Goal: Find specific page/section: Find specific page/section

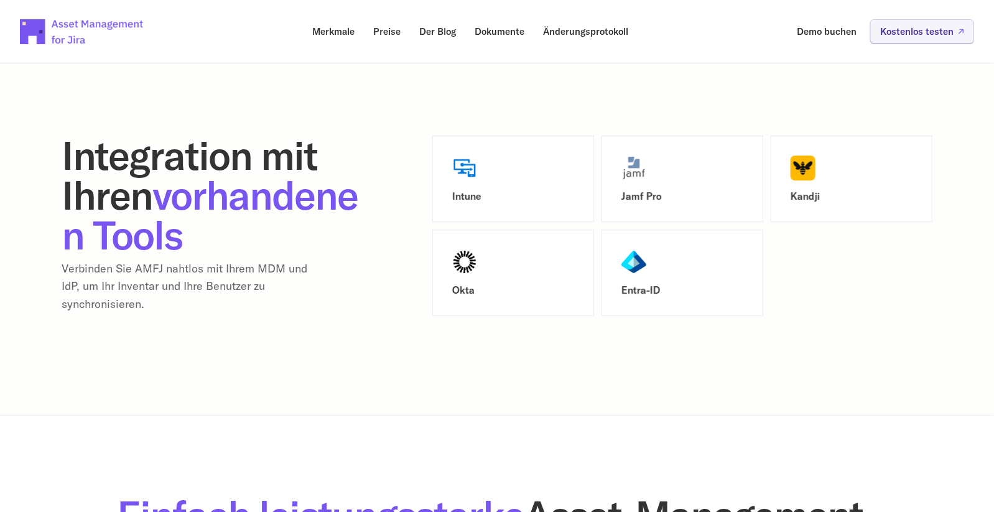
scroll to position [1684, 0]
click at [462, 156] on img at bounding box center [464, 168] width 25 height 25
click at [459, 253] on img at bounding box center [464, 262] width 25 height 25
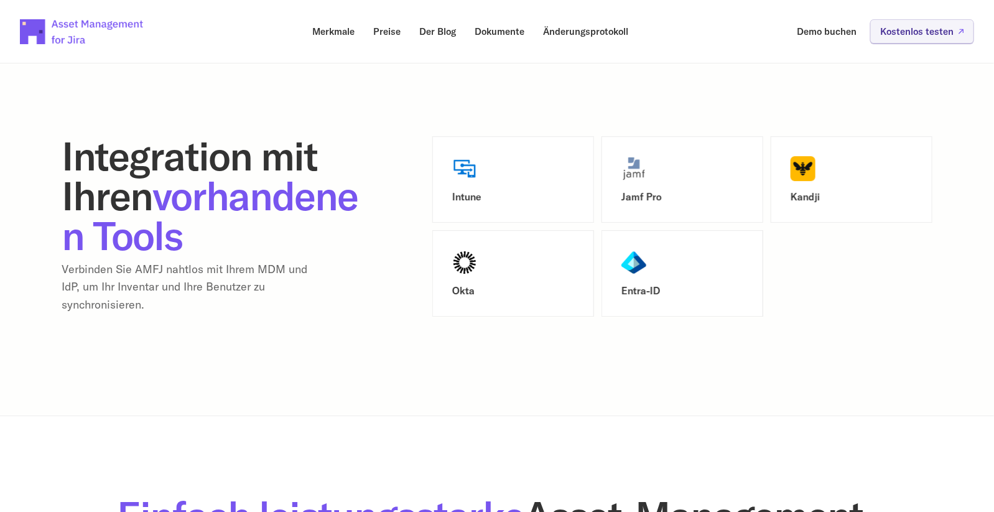
click at [459, 253] on img at bounding box center [464, 262] width 25 height 25
click at [648, 250] on div "Entra-ID" at bounding box center [683, 273] width 122 height 47
click at [680, 285] on h3 "Entra-ID" at bounding box center [683, 291] width 122 height 12
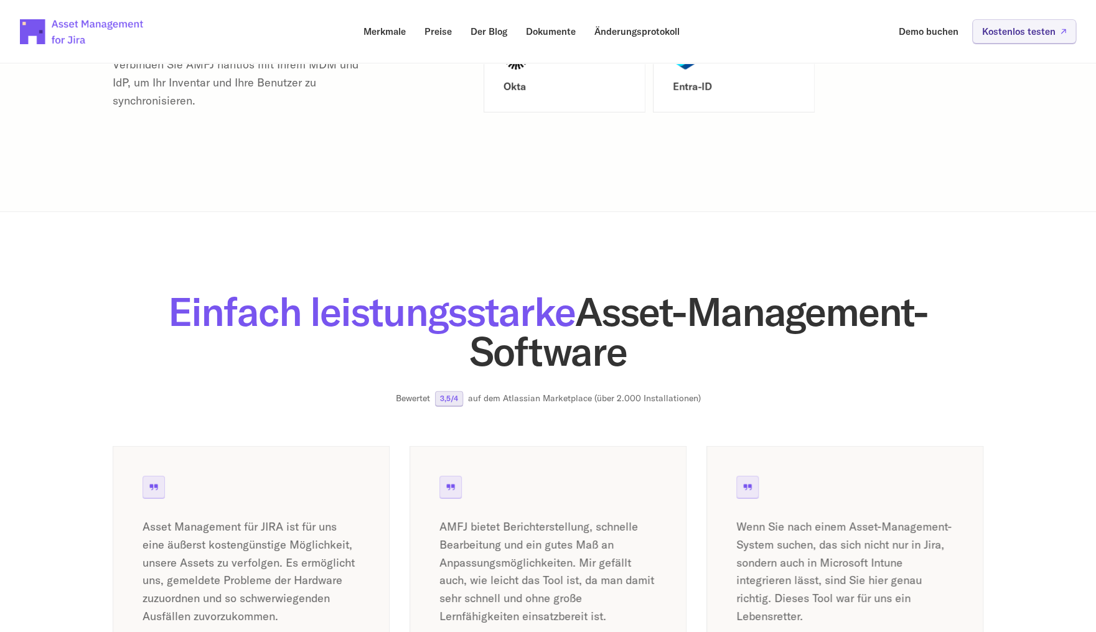
scroll to position [1870, 0]
